Goal: Check status: Check status

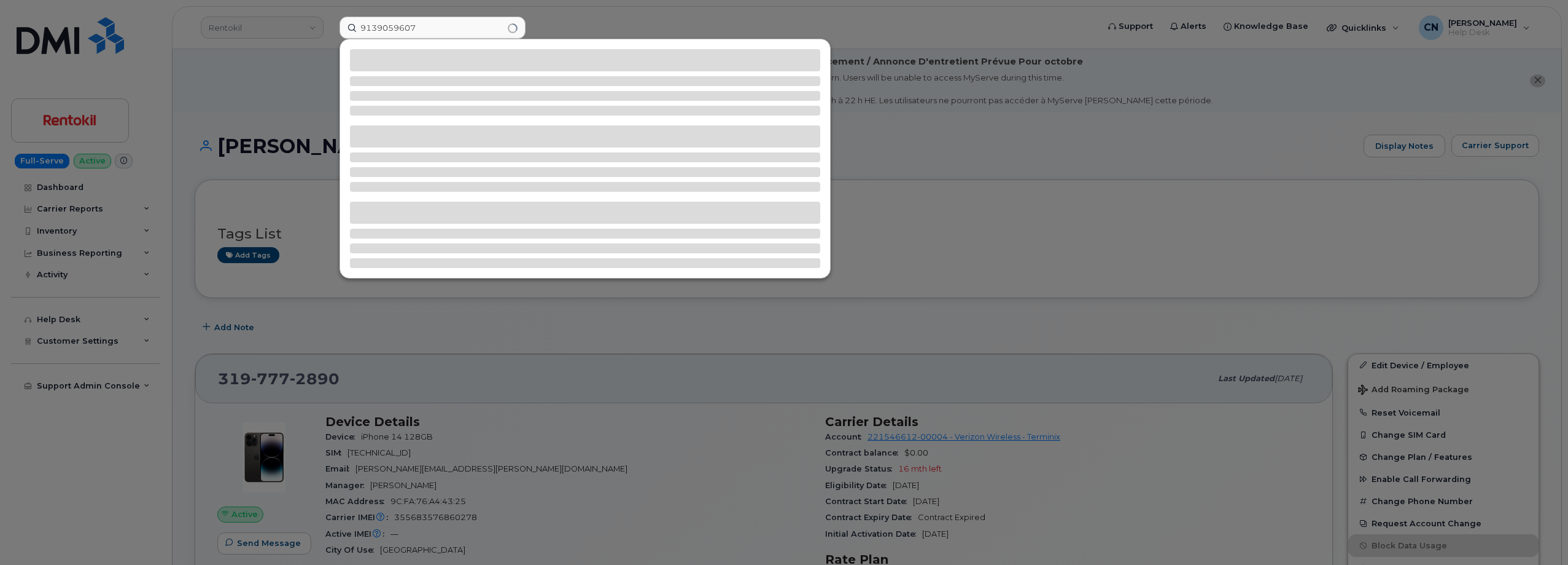
type input "9139059607"
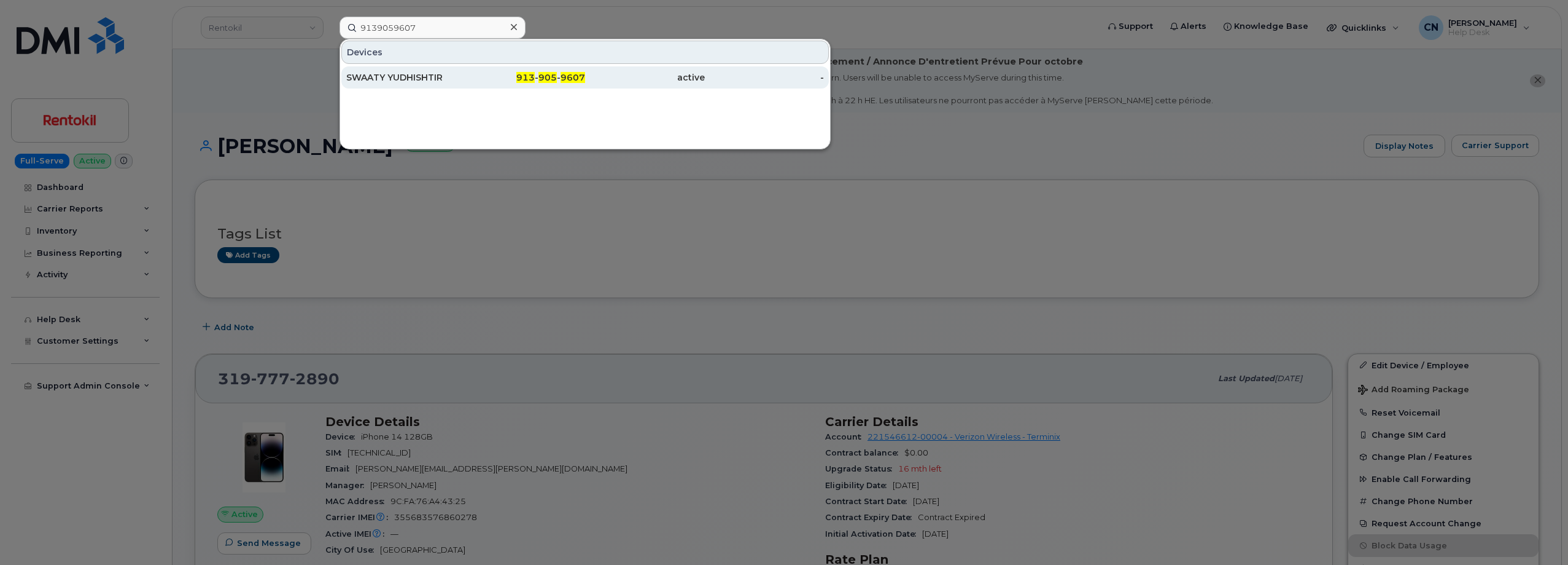
click at [381, 71] on div "SWAATY YUDHISHTIR" at bounding box center [406, 77] width 120 height 22
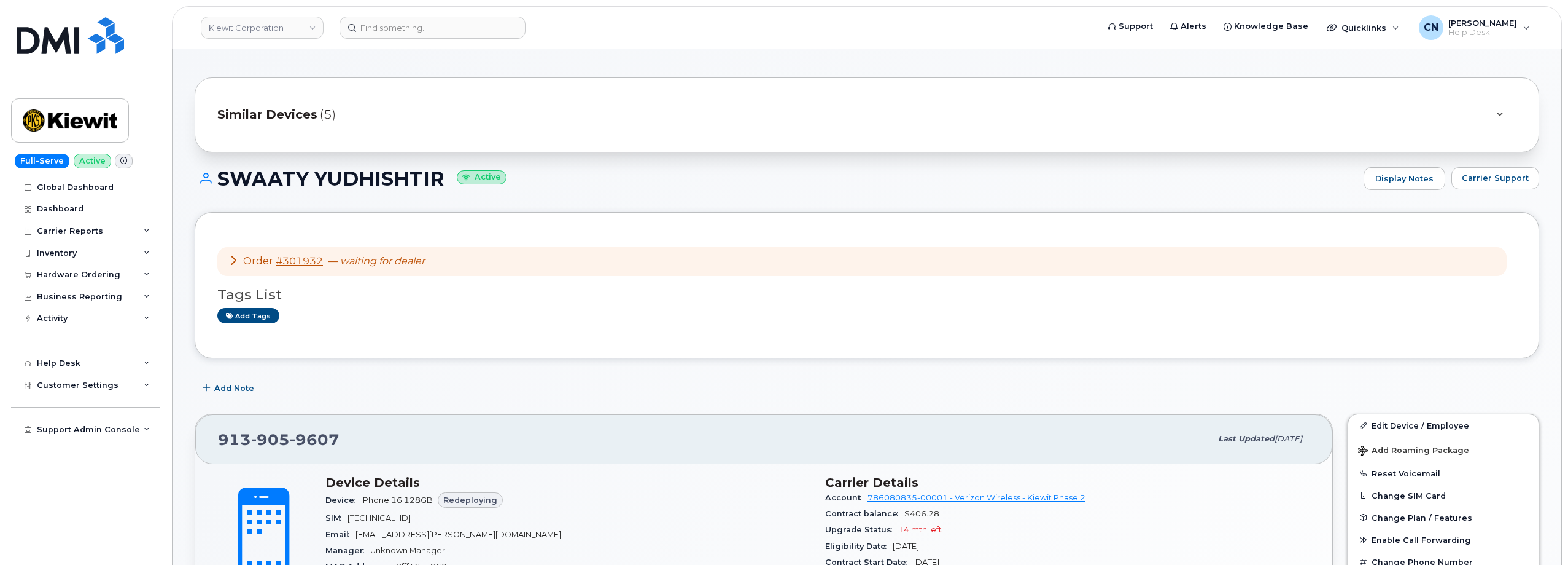
scroll to position [184, 0]
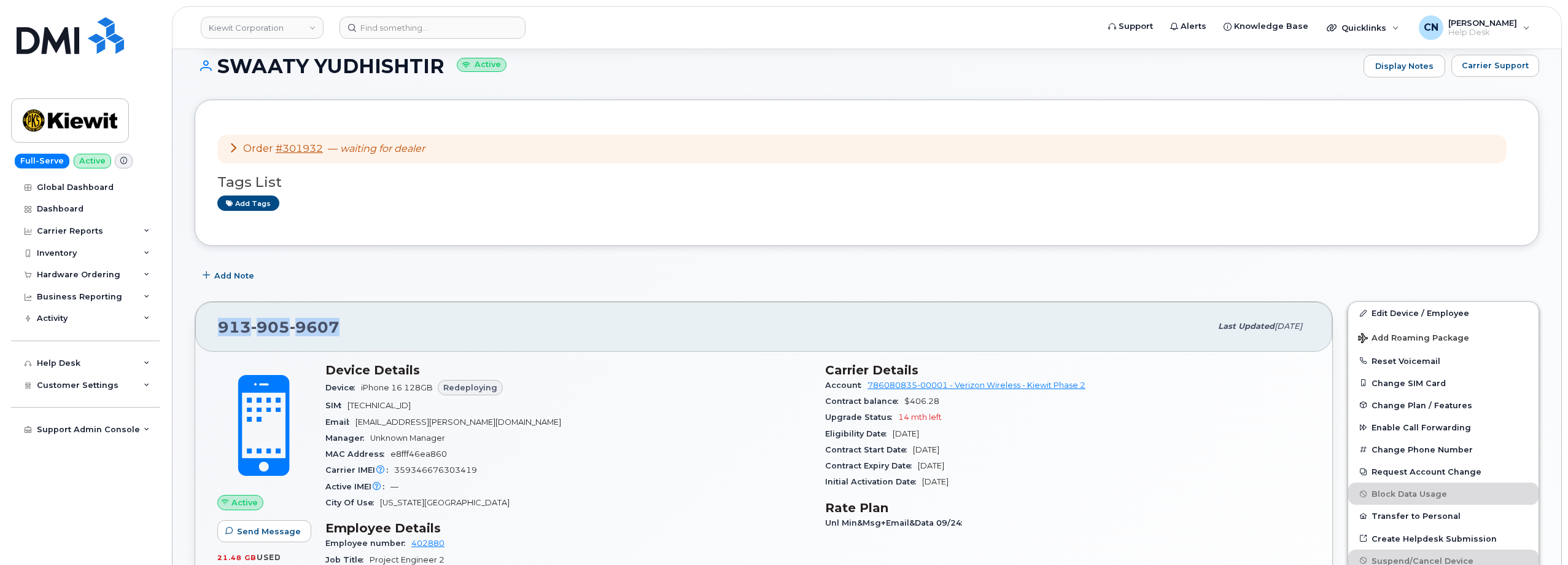
drag, startPoint x: 354, startPoint y: 332, endPoint x: 206, endPoint y: 313, distance: 149.2
click at [206, 313] on div "[PHONE_NUMBER] Last updated [DATE]" at bounding box center [764, 326] width 1137 height 50
copy span "[PHONE_NUMBER]"
click at [1492, 73] on button "Carrier Support" at bounding box center [1496, 65] width 88 height 22
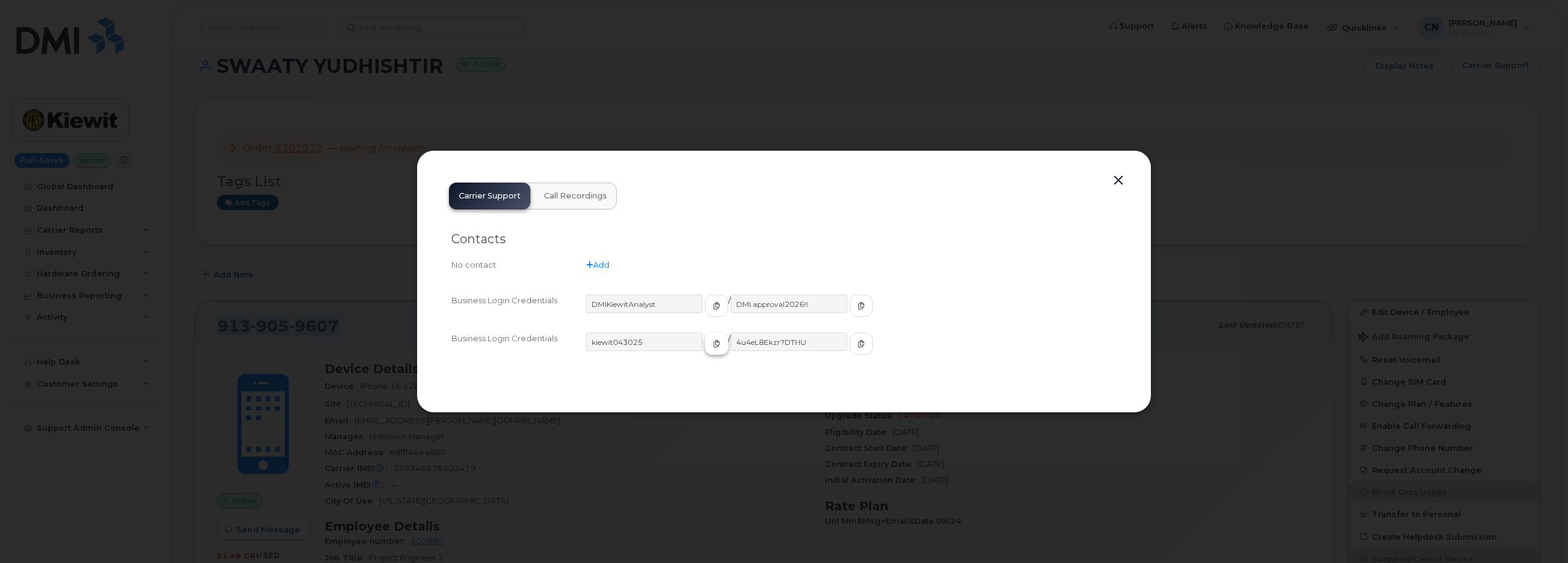
click at [705, 348] on button "button" at bounding box center [716, 343] width 23 height 22
click at [850, 349] on button "button" at bounding box center [861, 343] width 23 height 22
click at [1117, 178] on button "button" at bounding box center [1118, 181] width 18 height 17
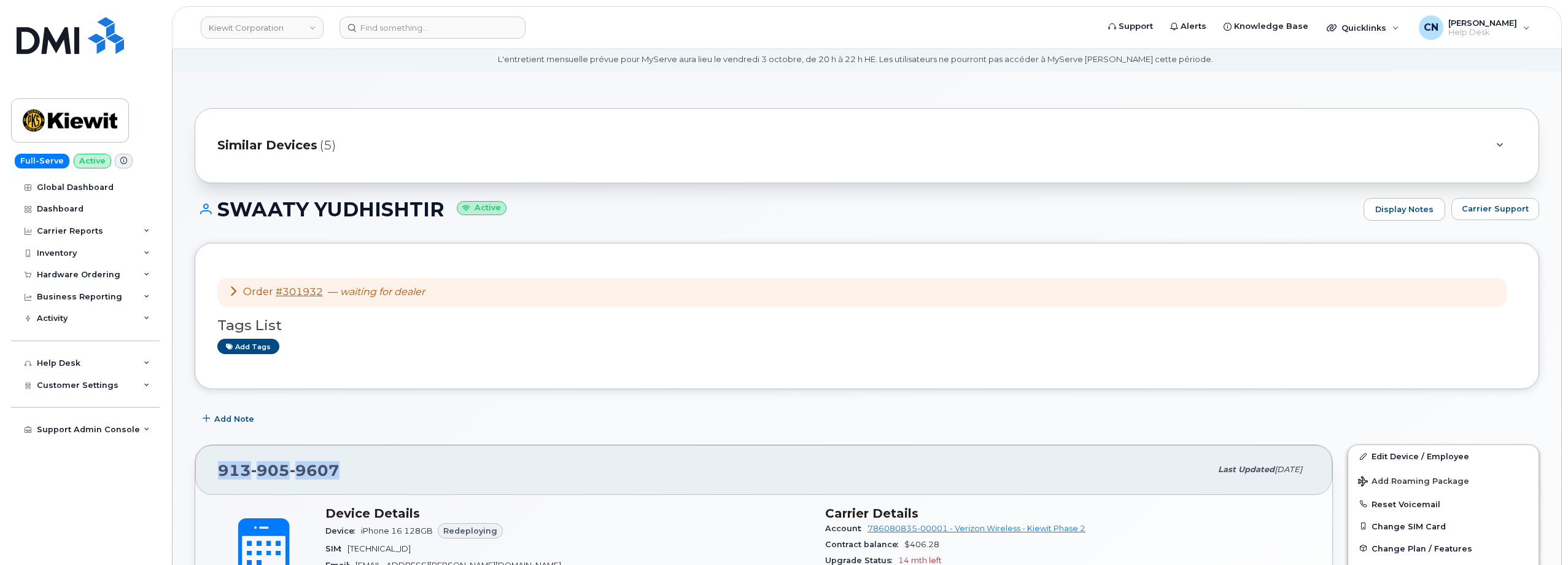
scroll to position [0, 0]
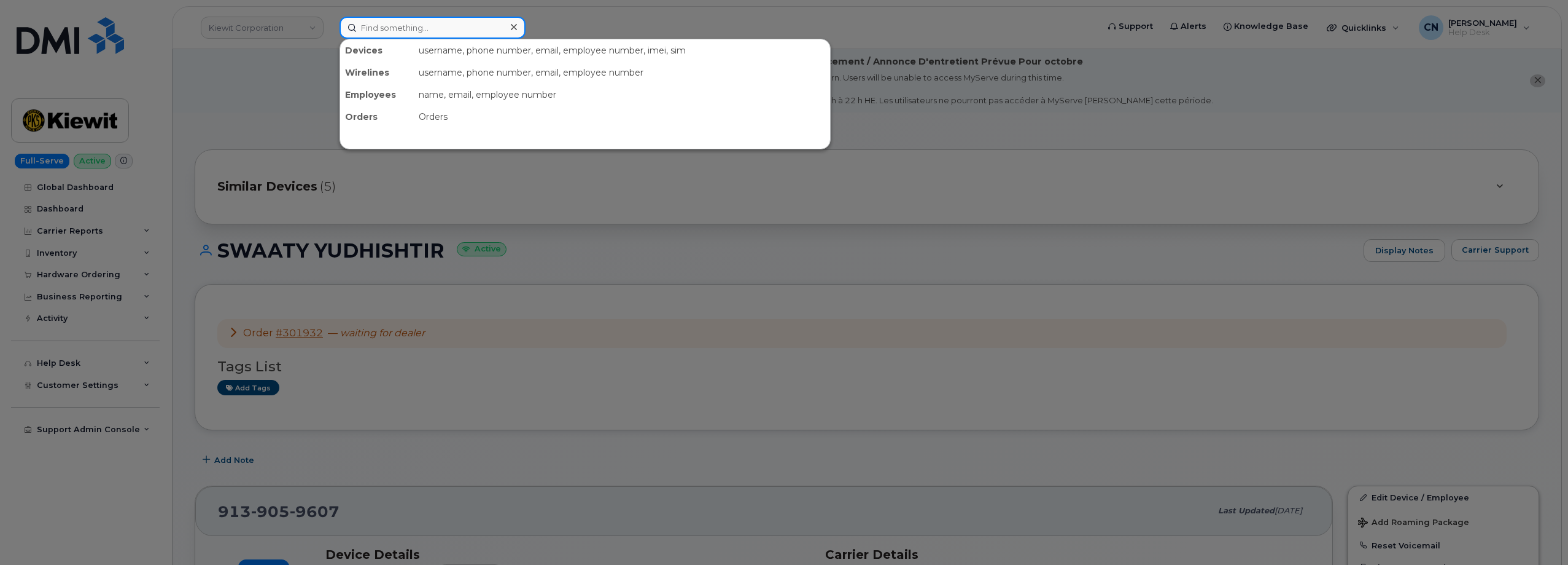
click at [401, 28] on input at bounding box center [432, 27] width 186 height 22
paste input "8169388505"
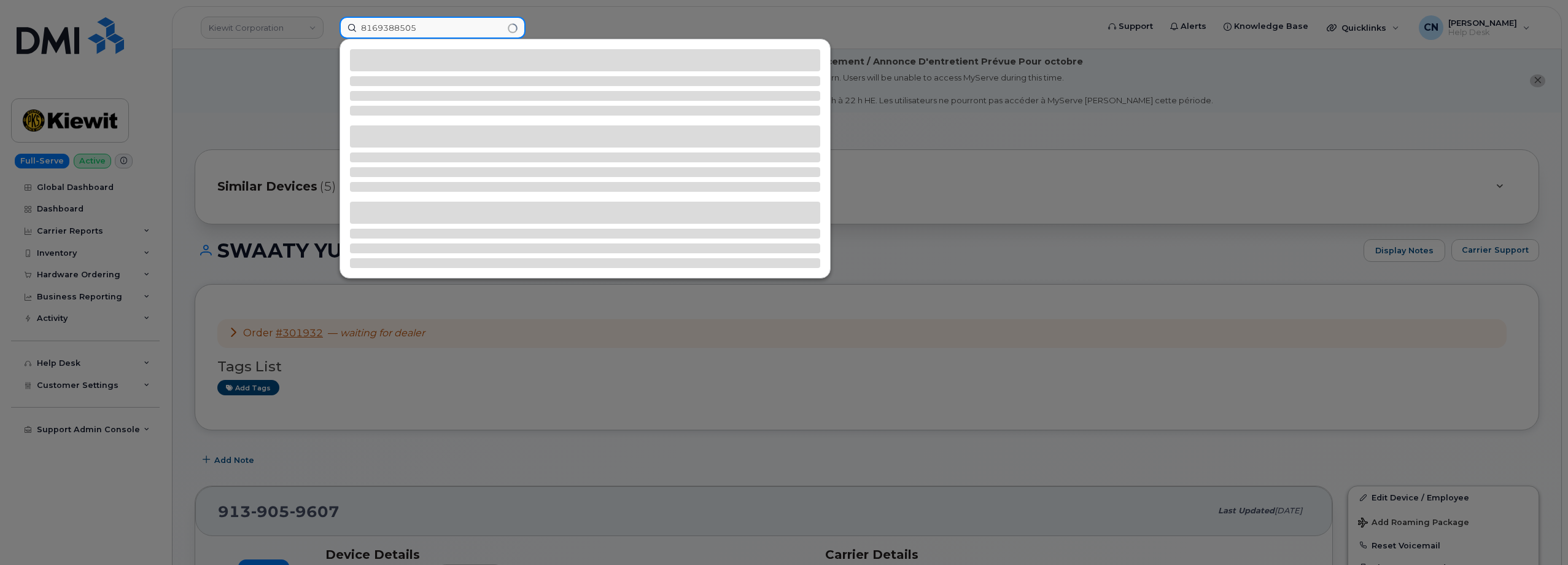
type input "8169388505"
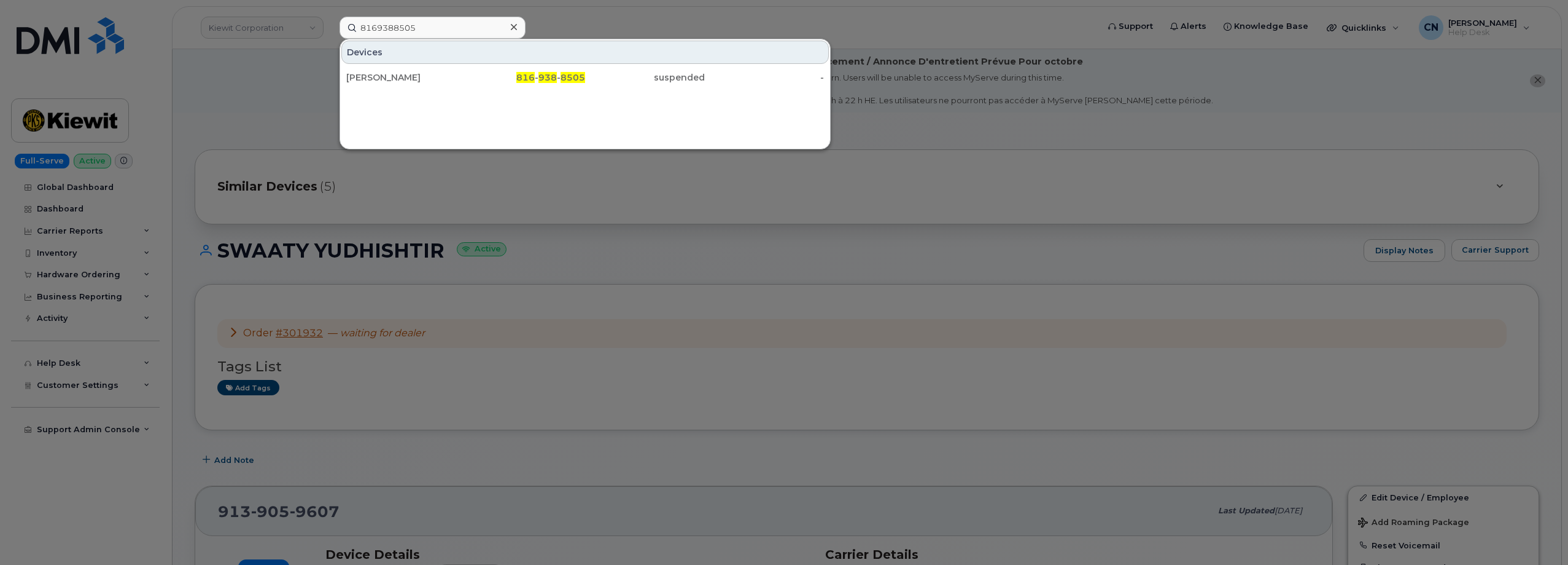
click at [383, 73] on div "[PERSON_NAME]" at bounding box center [406, 77] width 120 height 12
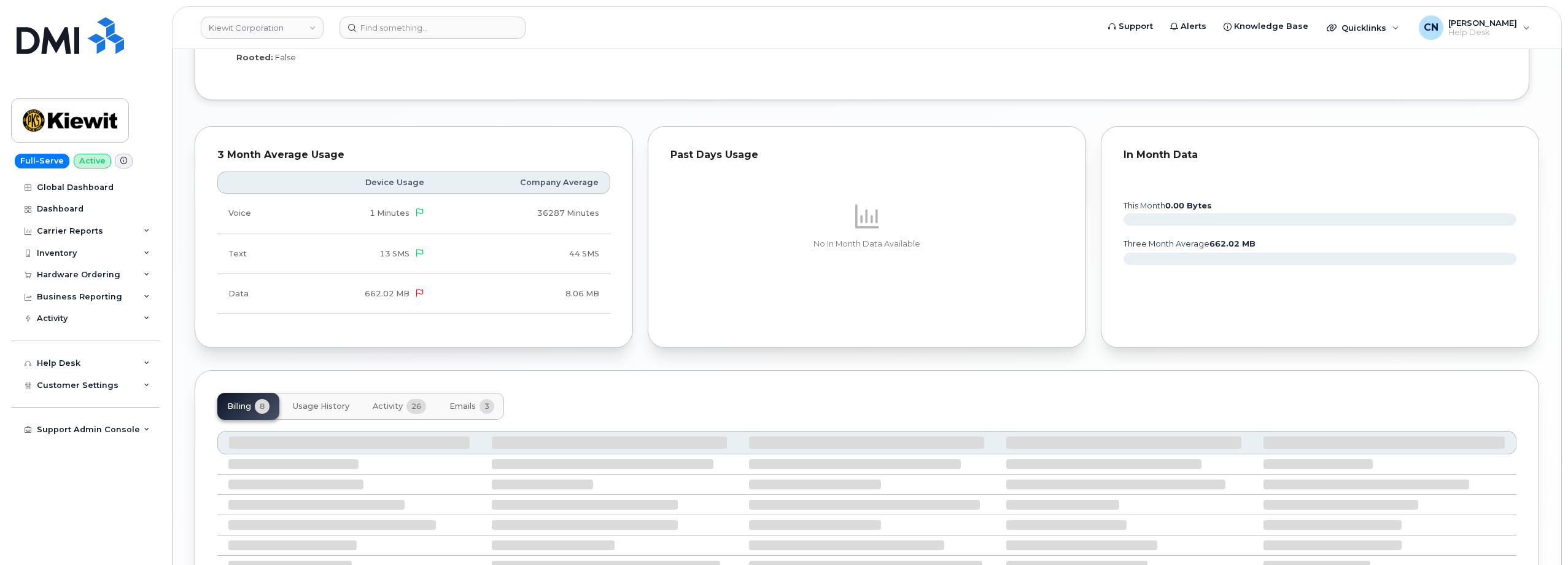
scroll to position [1279, 0]
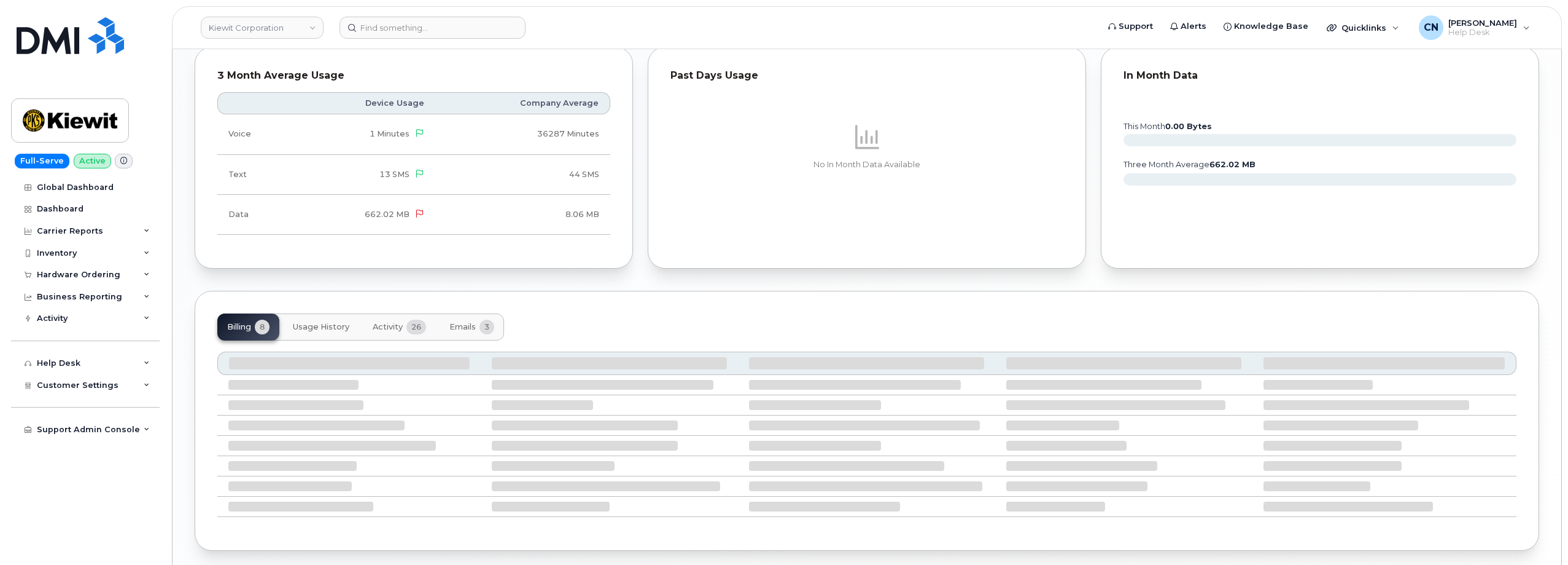
click at [382, 334] on button "Activity 26" at bounding box center [399, 326] width 73 height 27
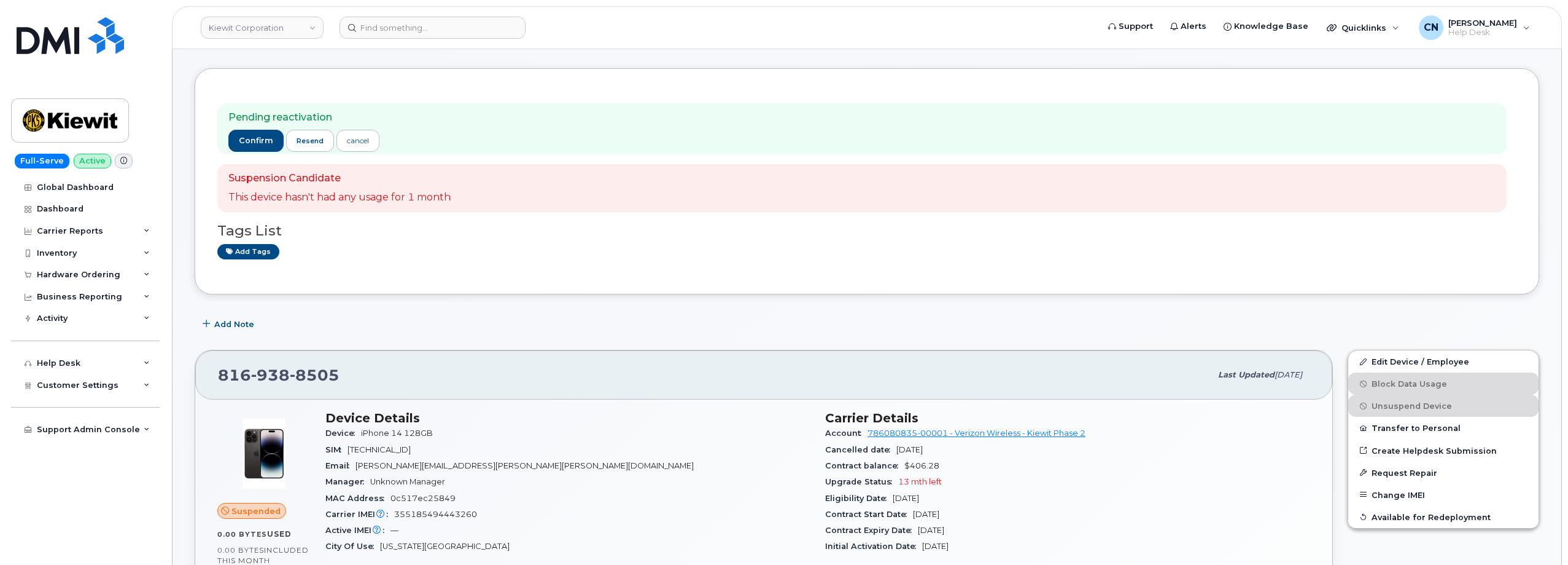
scroll to position [50, 0]
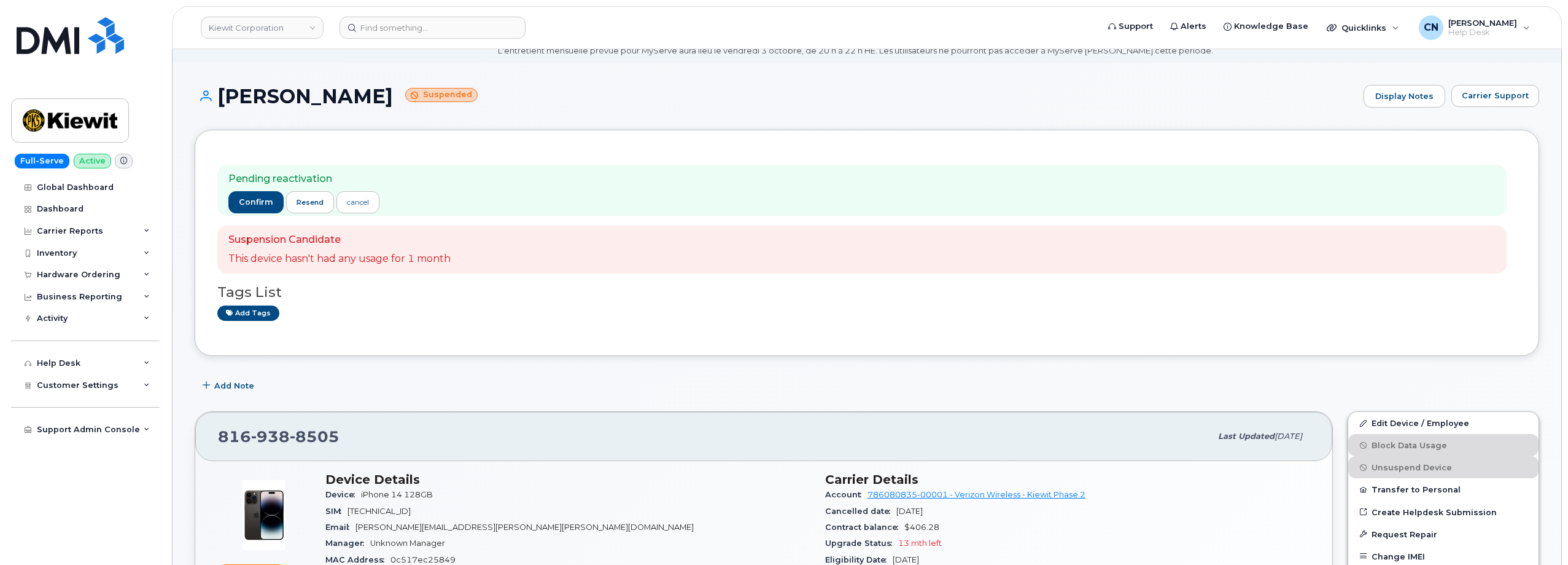
click at [227, 199] on div "Pending reactivation confirm resend cancel" at bounding box center [862, 190] width 1289 height 51
click at [242, 199] on span "confirm" at bounding box center [256, 202] width 34 height 11
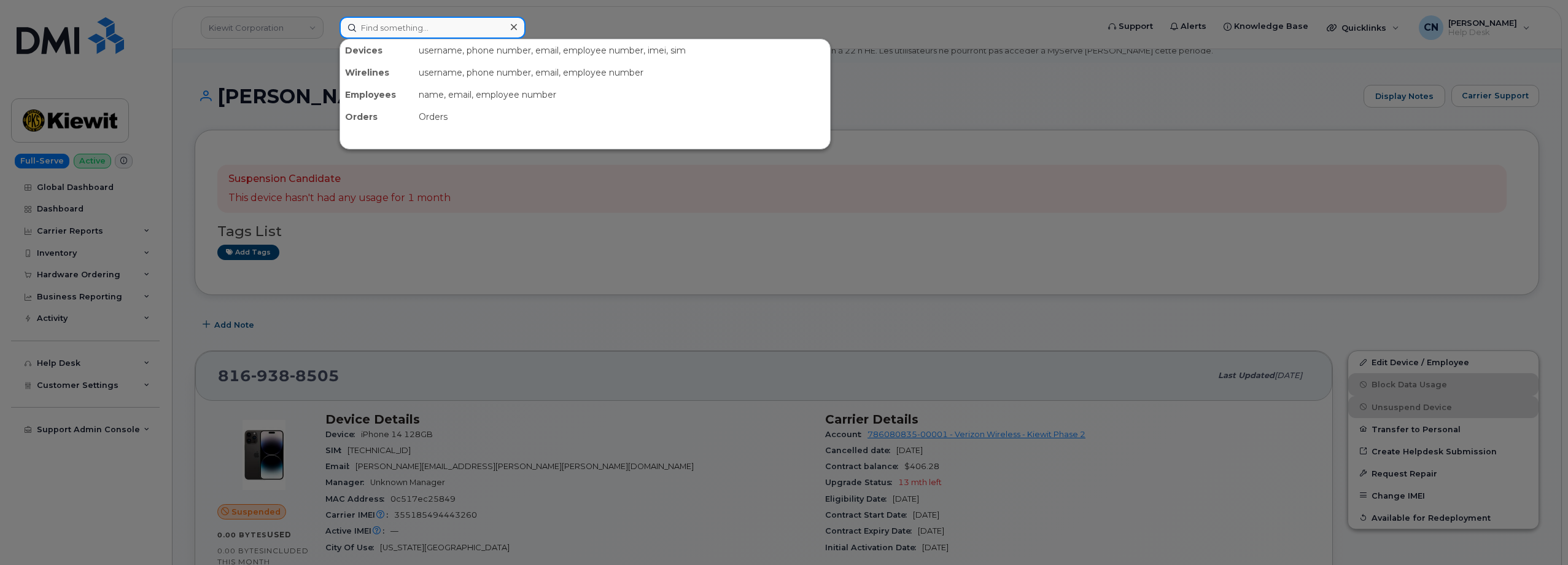
click at [400, 24] on input at bounding box center [432, 27] width 186 height 22
paste input "4022903297"
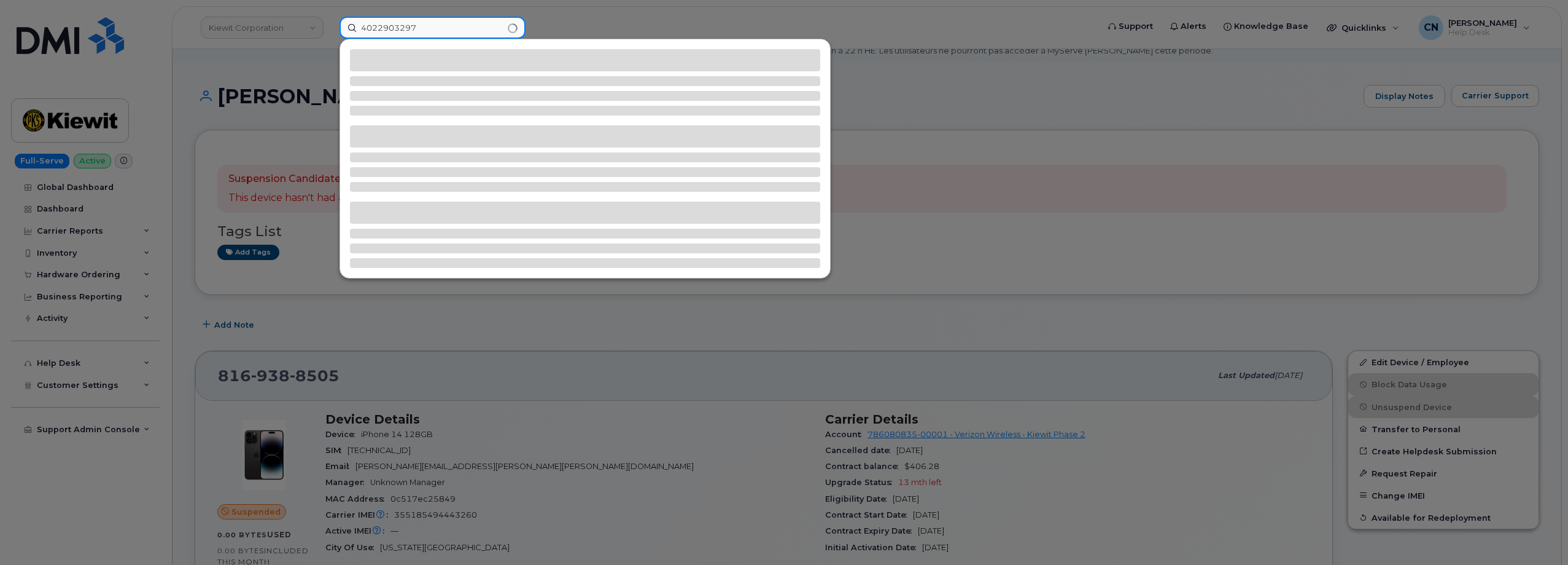
type input "4022903297"
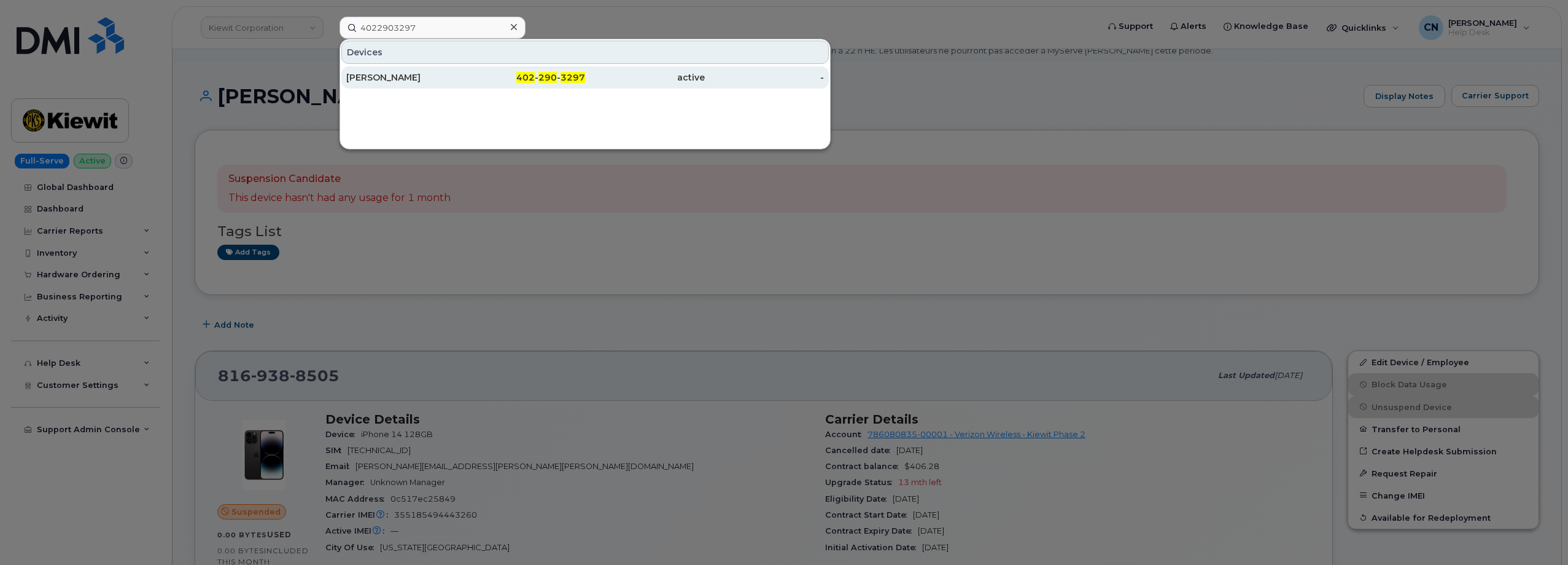
click at [381, 78] on div "TIMOTHY JOHNSON" at bounding box center [406, 77] width 120 height 12
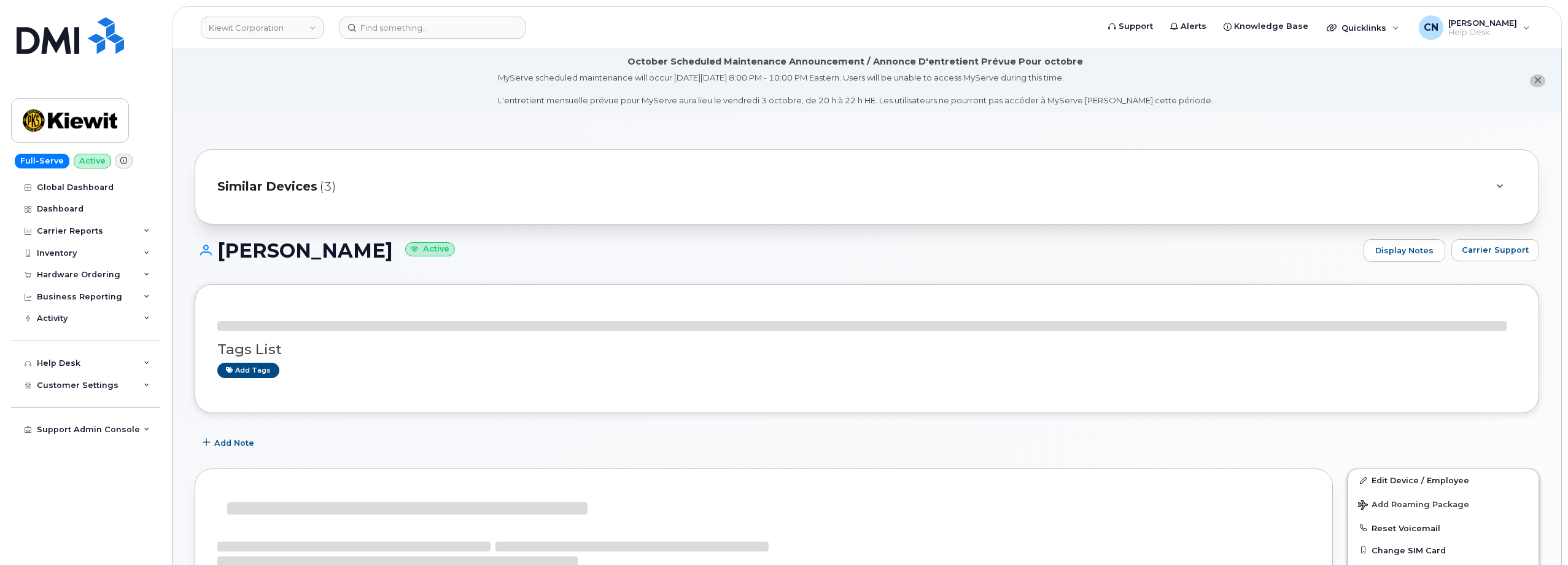
drag, startPoint x: 417, startPoint y: 79, endPoint x: 222, endPoint y: 250, distance: 259.4
click at [222, 250] on h1 "[PERSON_NAME] Active" at bounding box center [775, 250] width 1163 height 22
copy h1 "[PERSON_NAME]"
